Goal: Navigation & Orientation: Find specific page/section

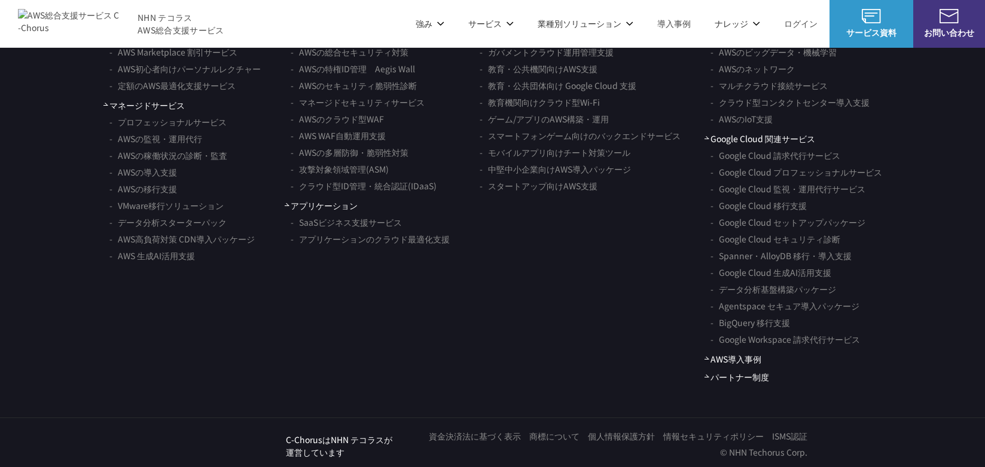
scroll to position [7107, 0]
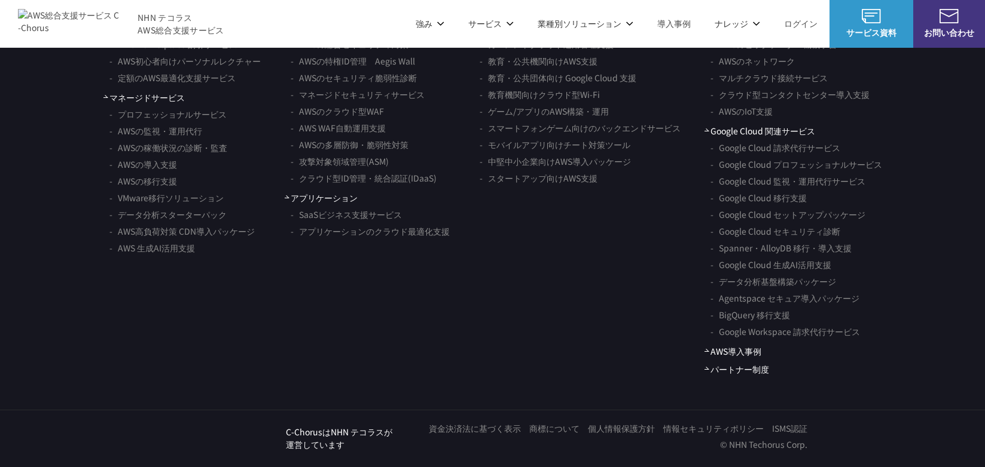
click at [328, 223] on link "SaaSビジネス支援サービス" at bounding box center [346, 214] width 111 height 17
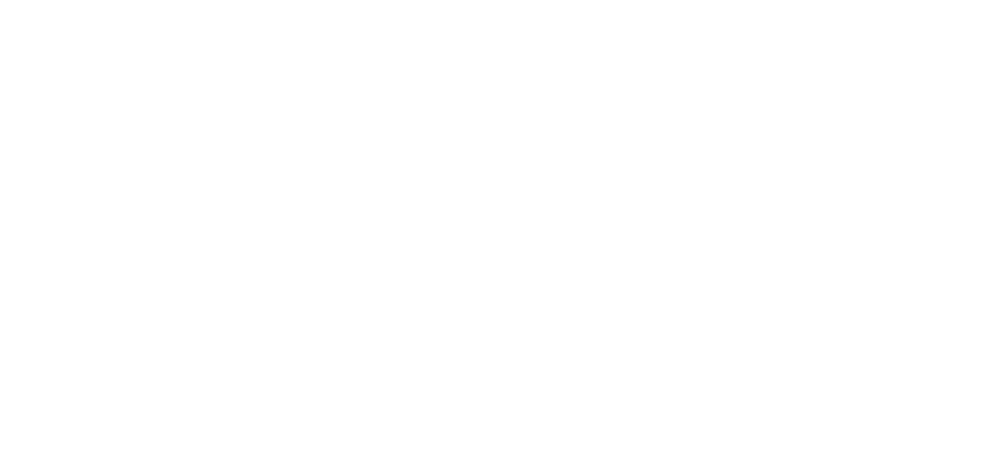
scroll to position [7007, 0]
